Goal: Information Seeking & Learning: Learn about a topic

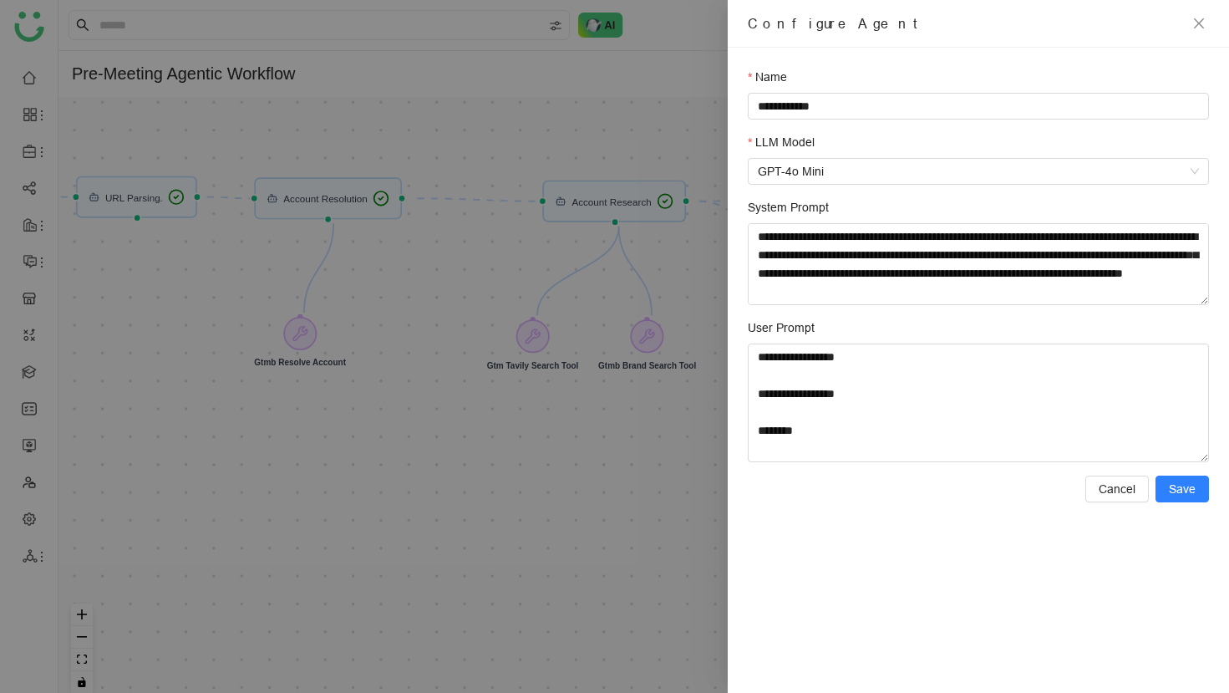
click at [361, 41] on div at bounding box center [614, 346] width 1229 height 693
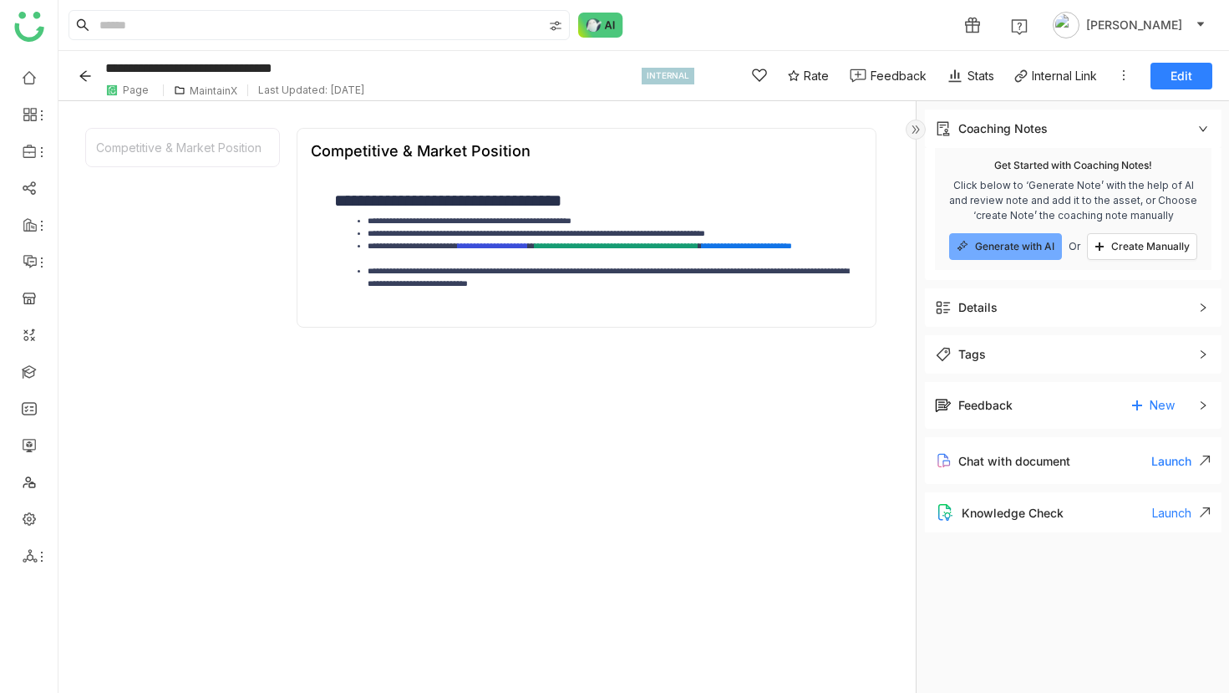
click at [82, 68] on button "Back" at bounding box center [88, 76] width 26 height 27
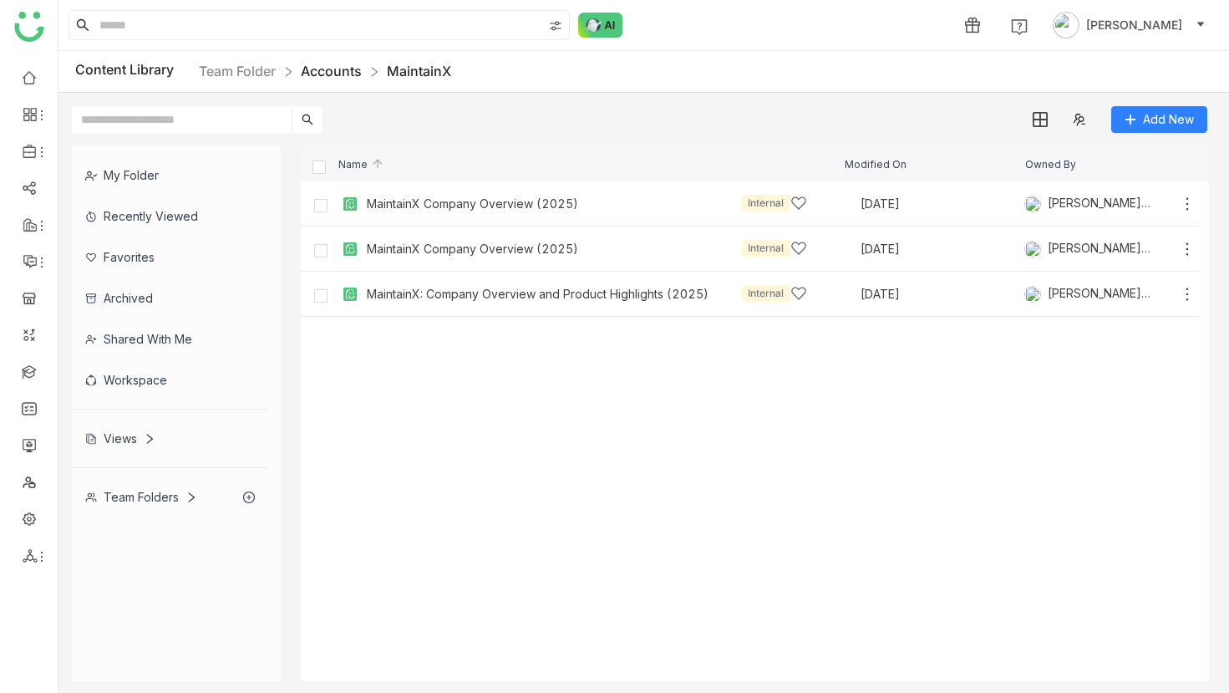
click at [333, 73] on link "Accounts" at bounding box center [331, 71] width 61 height 17
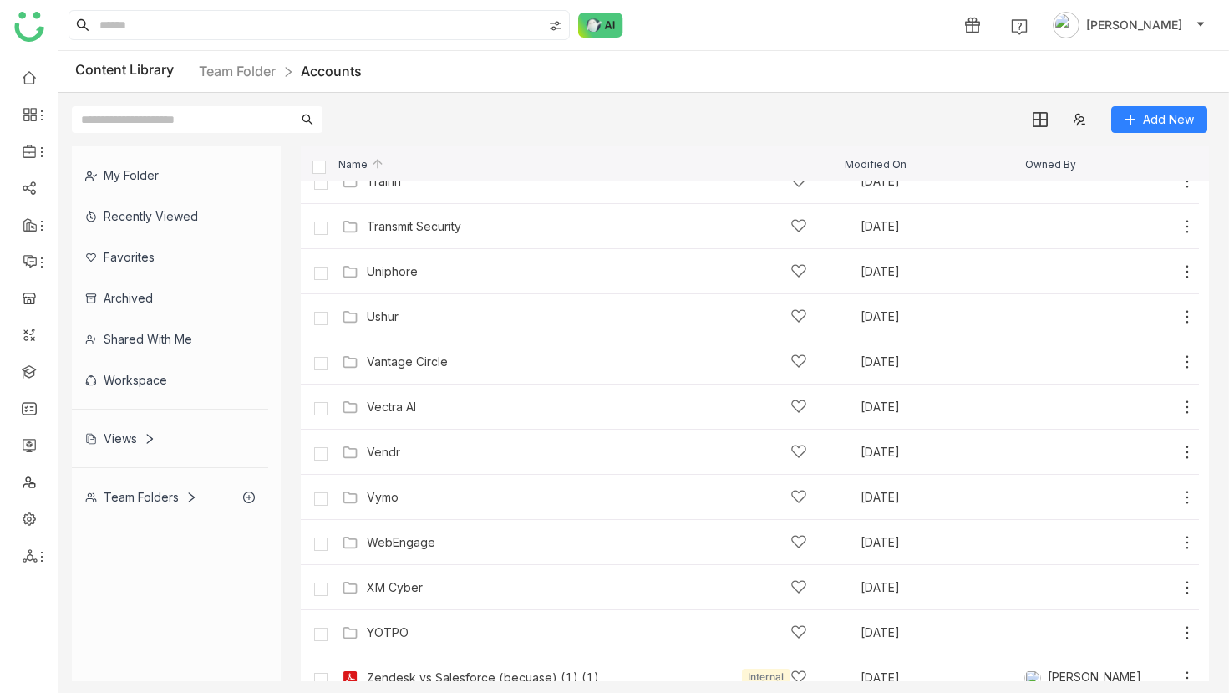
scroll to position [4826, 0]
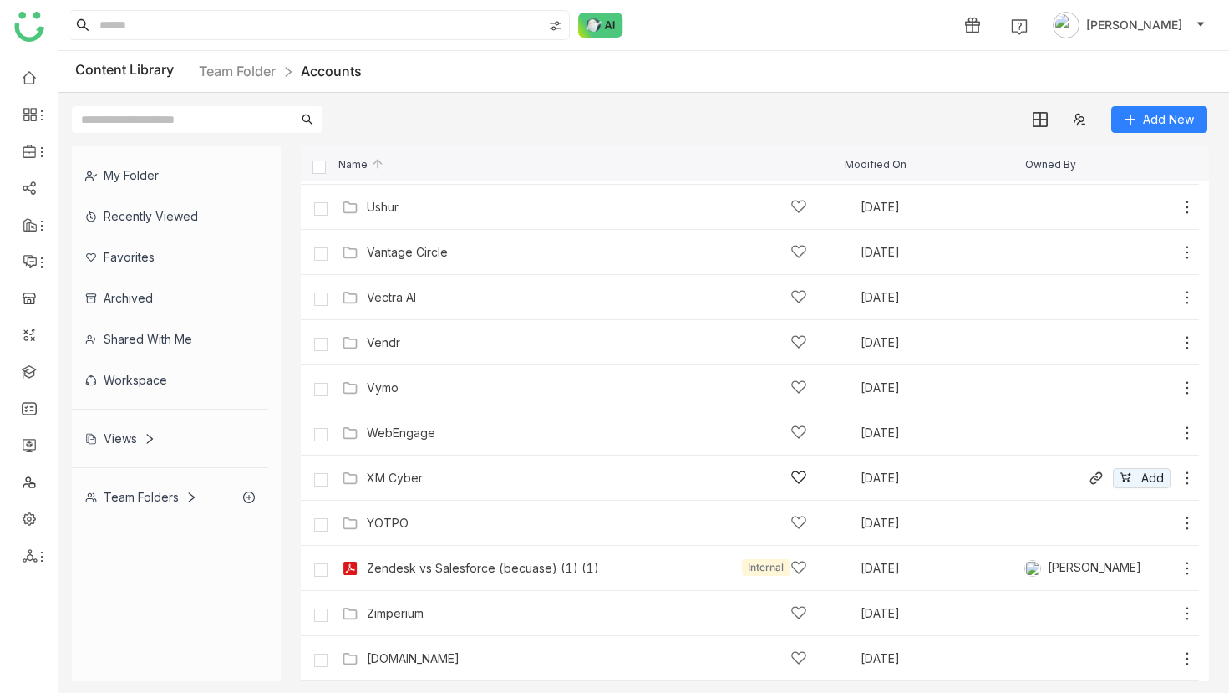
click at [385, 468] on div "XM Cyber Sep 10, 2025 Add" at bounding box center [767, 478] width 858 height 26
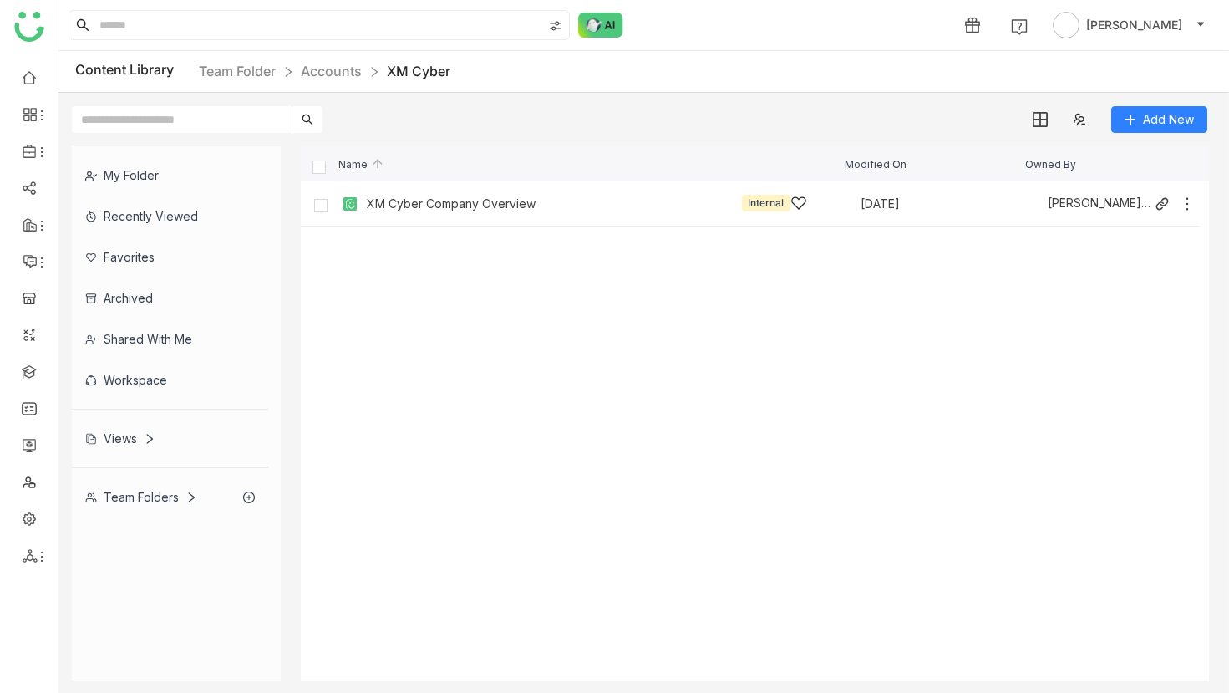
click at [521, 206] on div "XM Cyber Company Overview" at bounding box center [451, 203] width 169 height 13
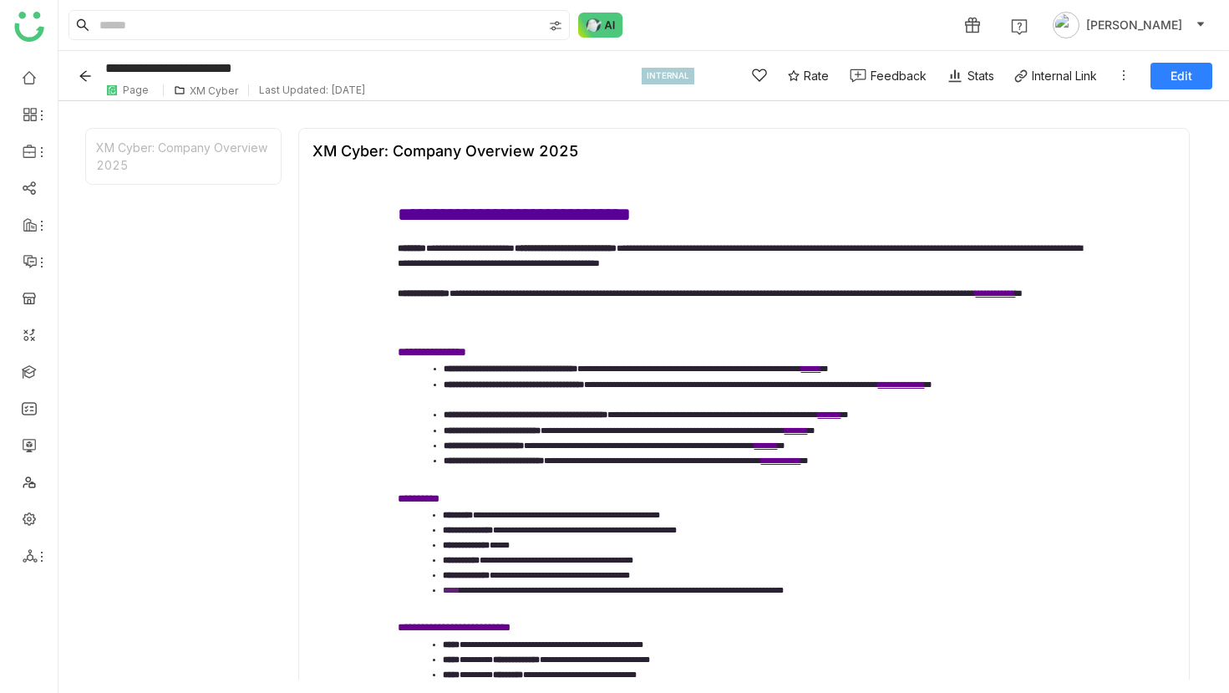
scroll to position [318, 0]
